Goal: Check status: Check status

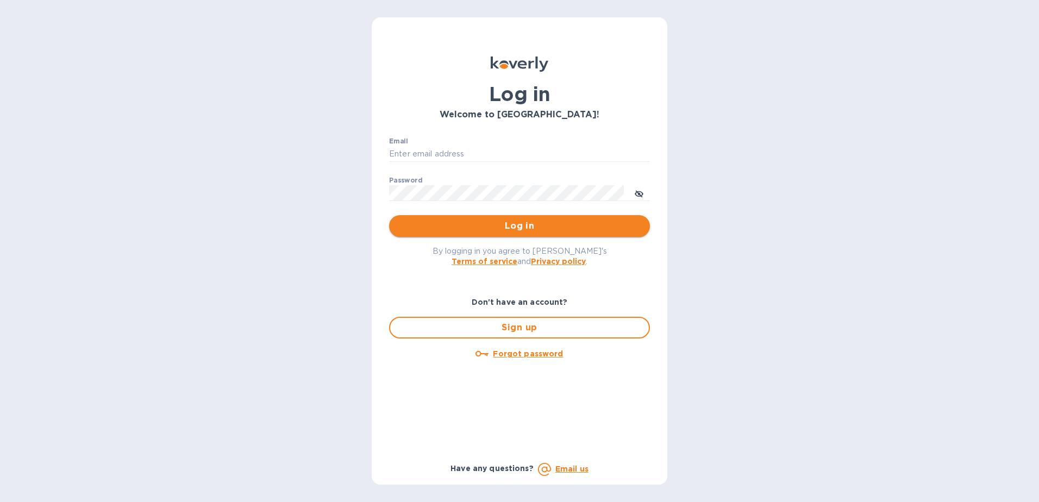
type input "[EMAIL_ADDRESS][DOMAIN_NAME]"
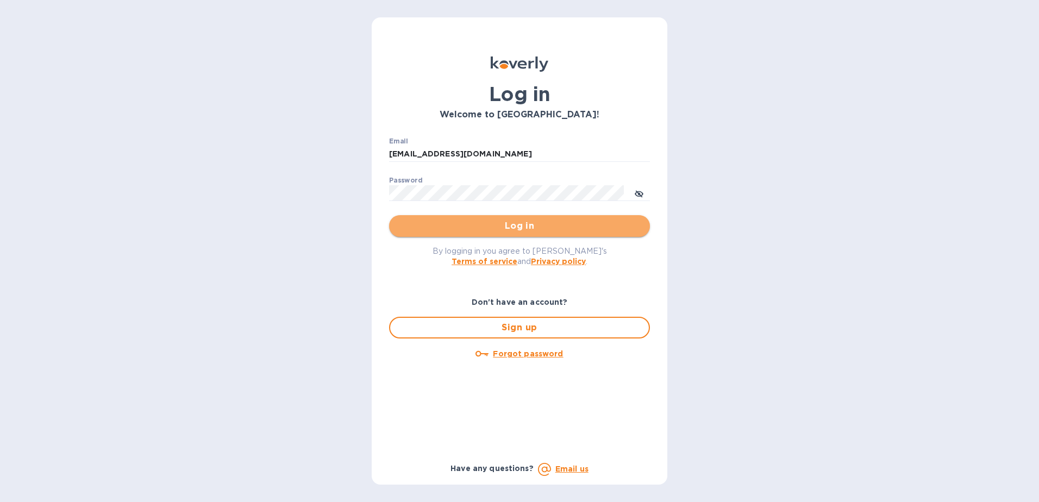
click at [448, 232] on span "Log in" at bounding box center [519, 225] width 243 height 13
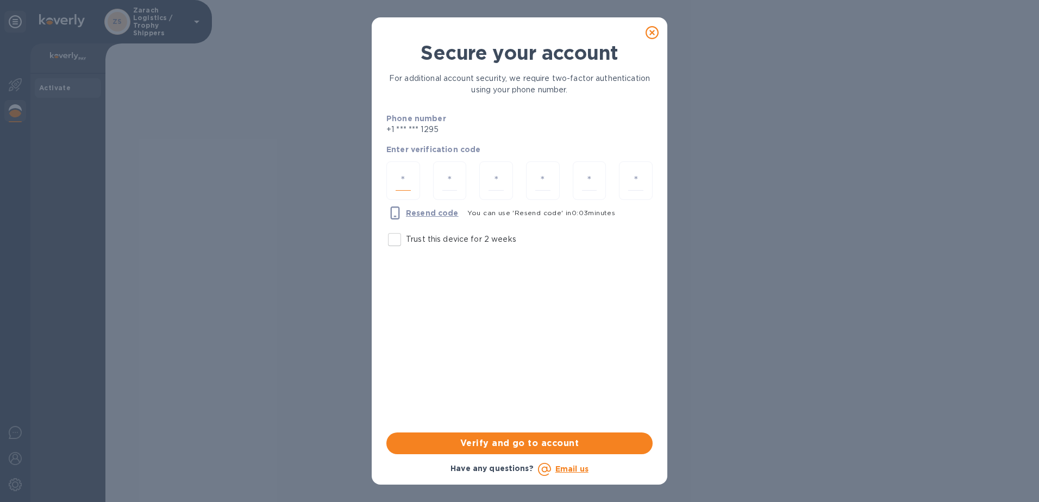
click at [406, 190] on input "number" at bounding box center [402, 181] width 15 height 20
type input "3"
type input "1"
type input "2"
type input "1"
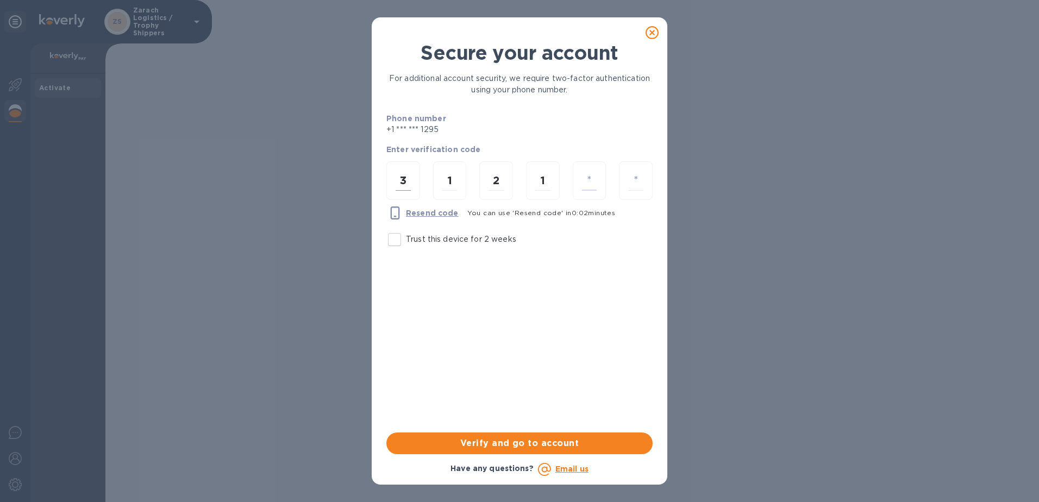
type input "8"
type input "1"
type input "9"
type input "8"
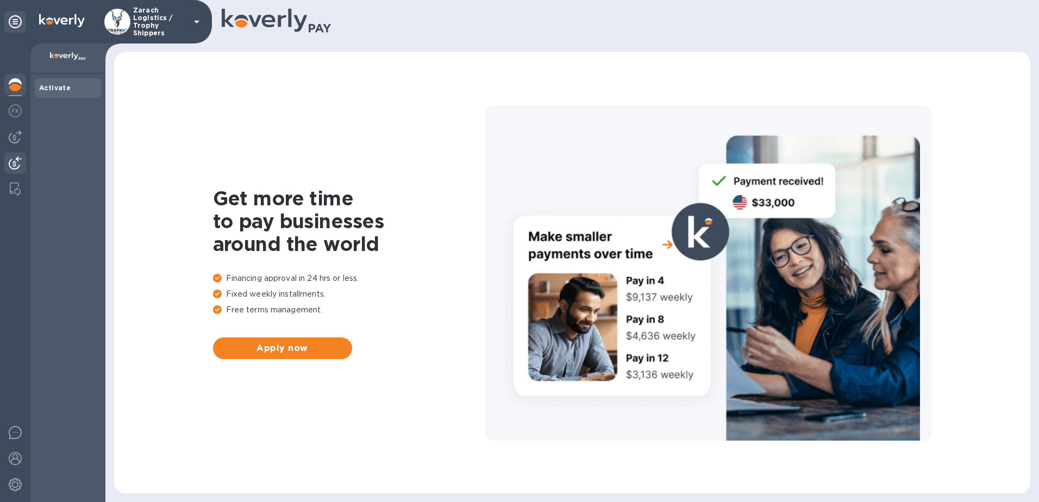
click at [17, 168] on img at bounding box center [15, 162] width 13 height 13
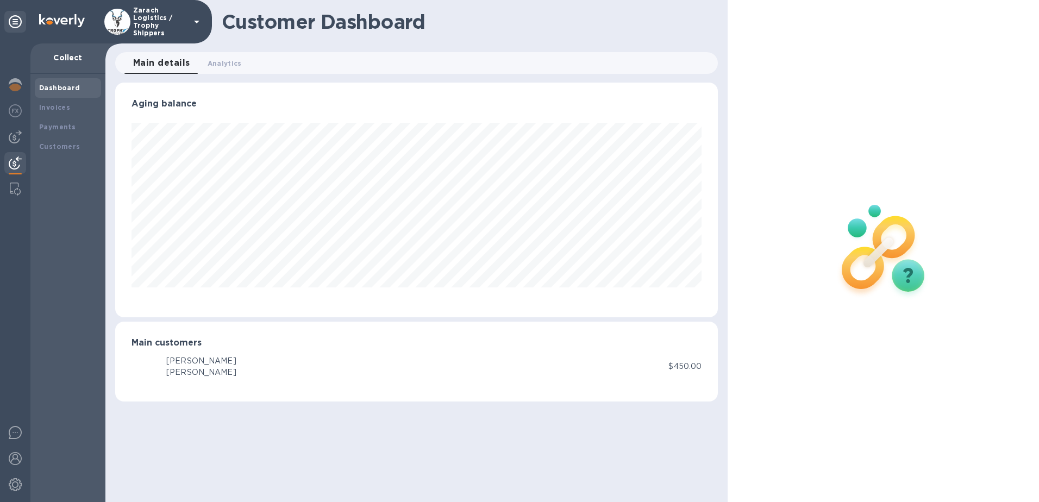
scroll to position [235, 603]
click at [46, 124] on div "Payments" at bounding box center [68, 127] width 58 height 11
